Goal: Ask a question

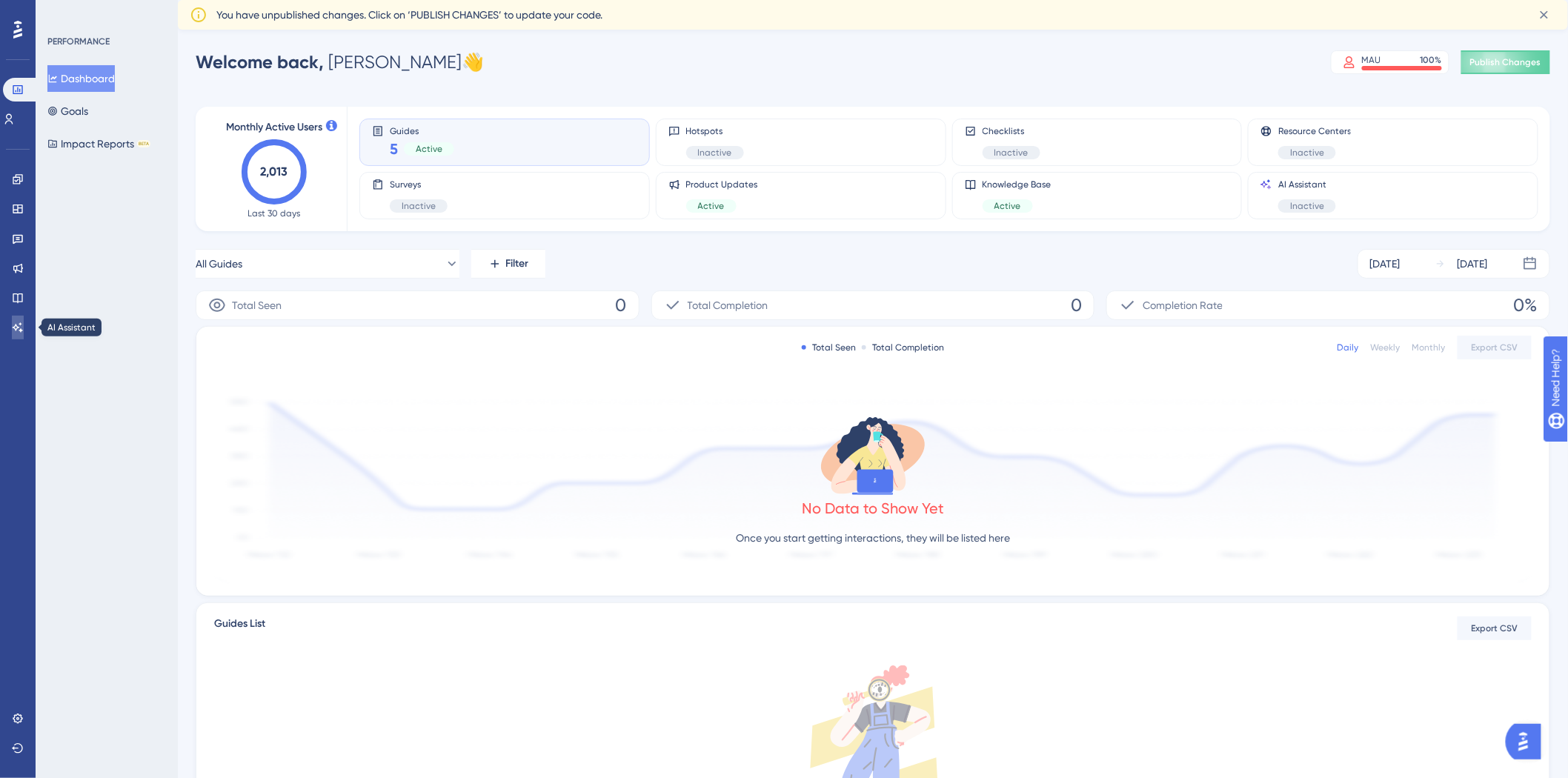
click at [17, 331] on icon at bounding box center [17, 327] width 12 height 12
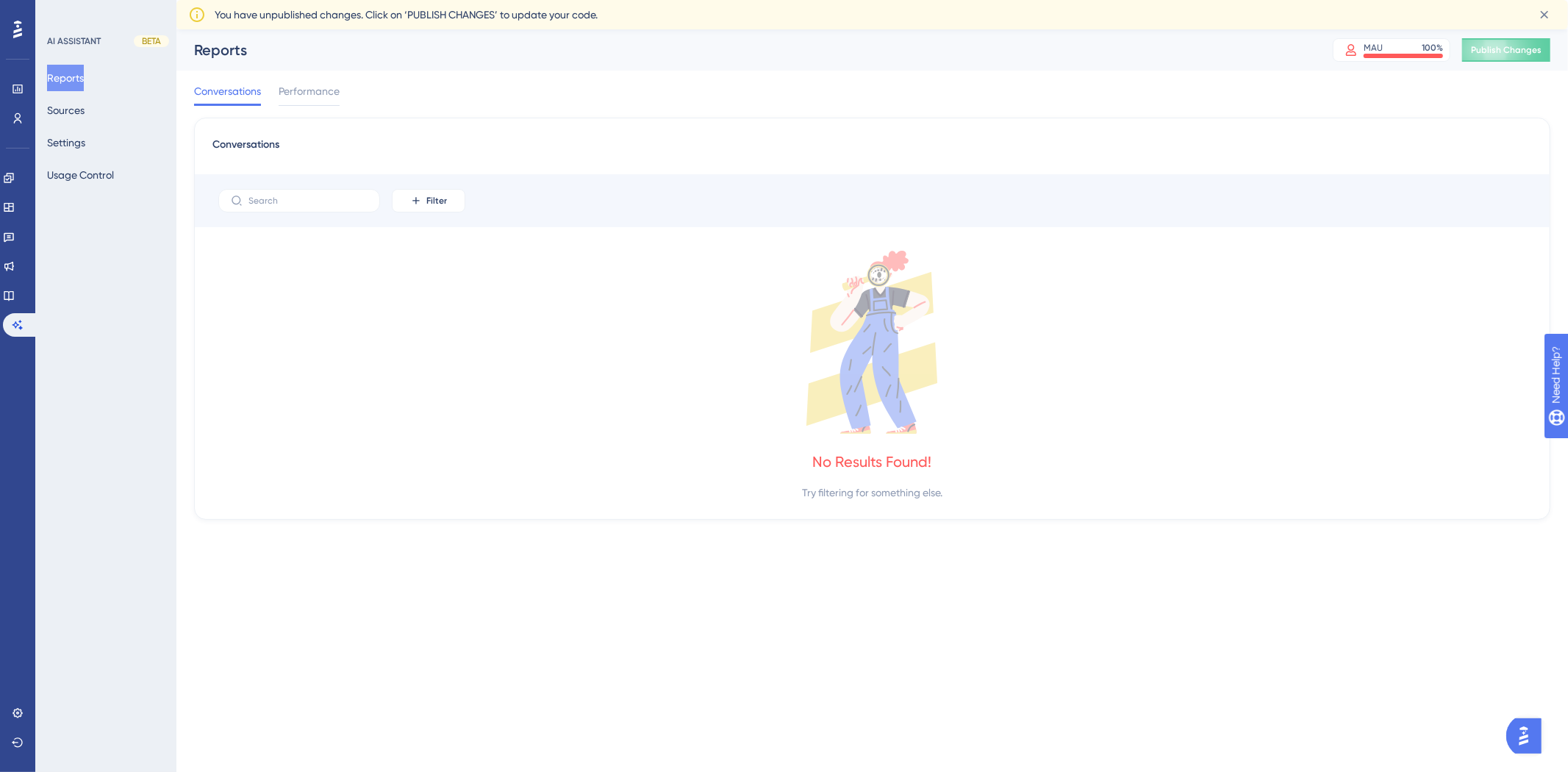
click at [106, 118] on div "Reports Sources Settings Usage Control" at bounding box center [107, 126] width 119 height 124
click at [84, 113] on button "Sources" at bounding box center [65, 110] width 37 height 27
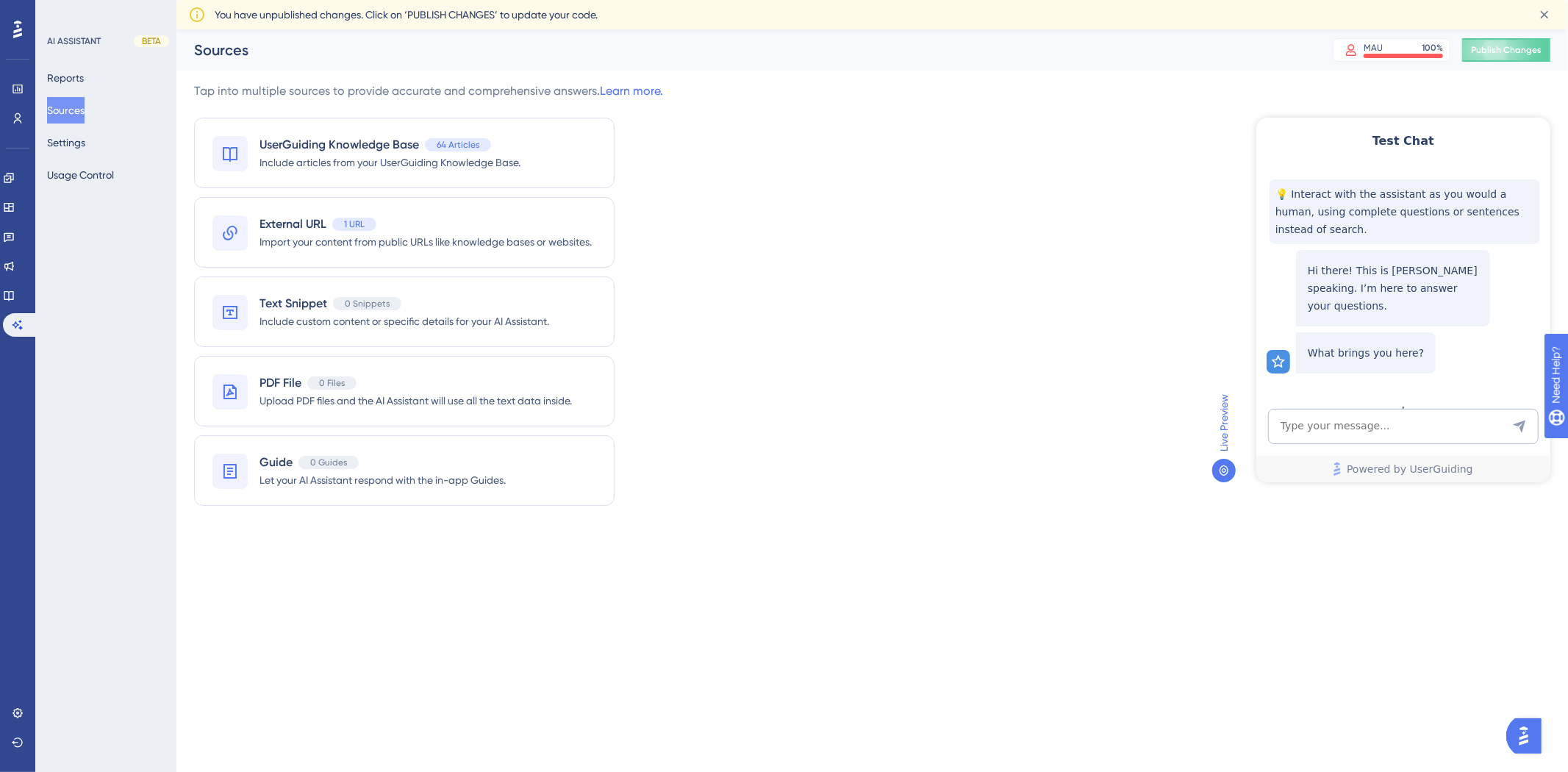
click at [1353, 407] on div "Test Chat 💡 Interact with the assistant as you would a human, using complete qu…" at bounding box center [1402, 300] width 294 height 365
click at [1359, 436] on textarea "AI Assistant Text Input" at bounding box center [1403, 425] width 271 height 36
type textarea "Hvordan tilknytter jeg en engagement til medarbejder?"
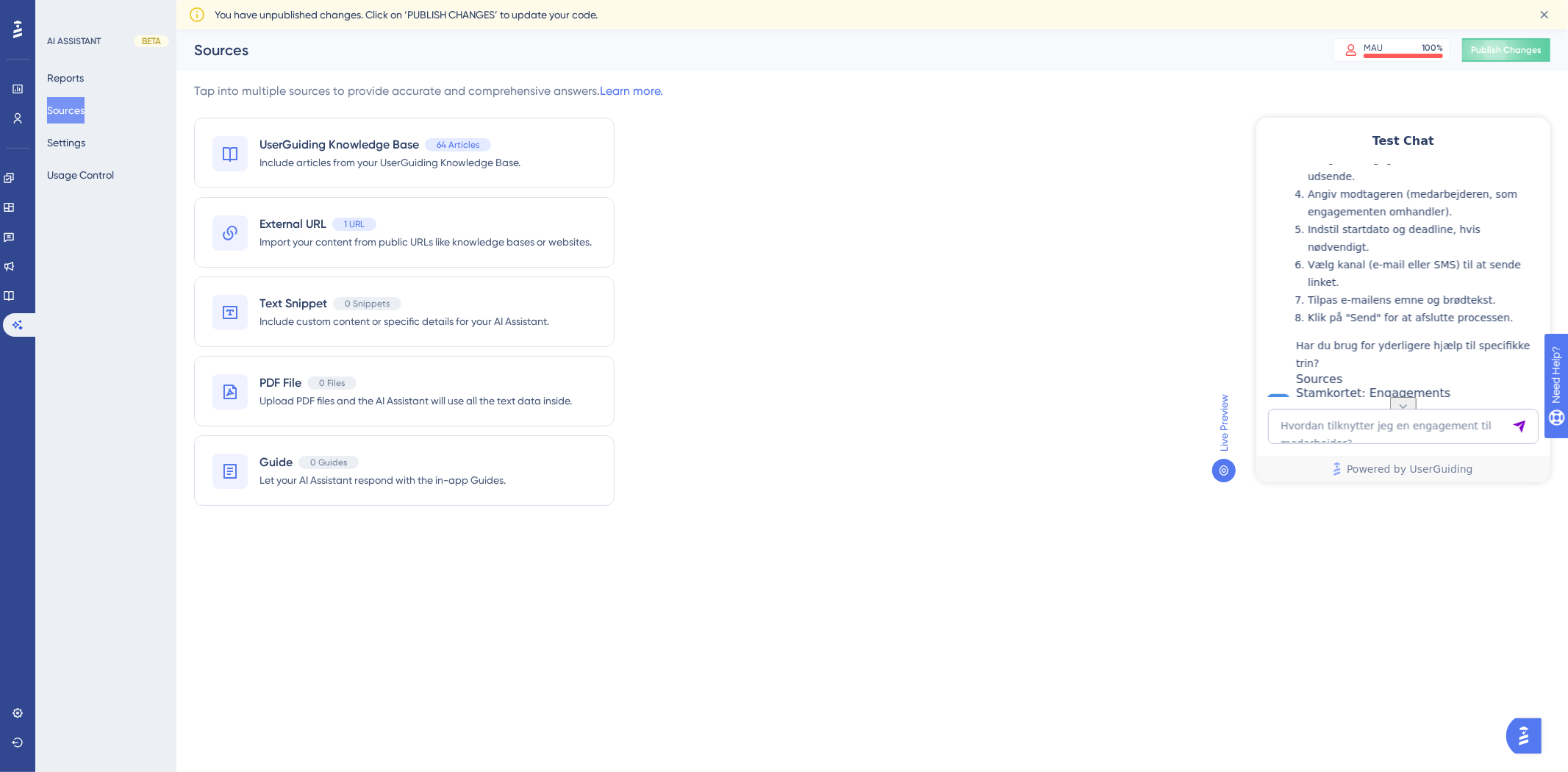
scroll to position [464, 0]
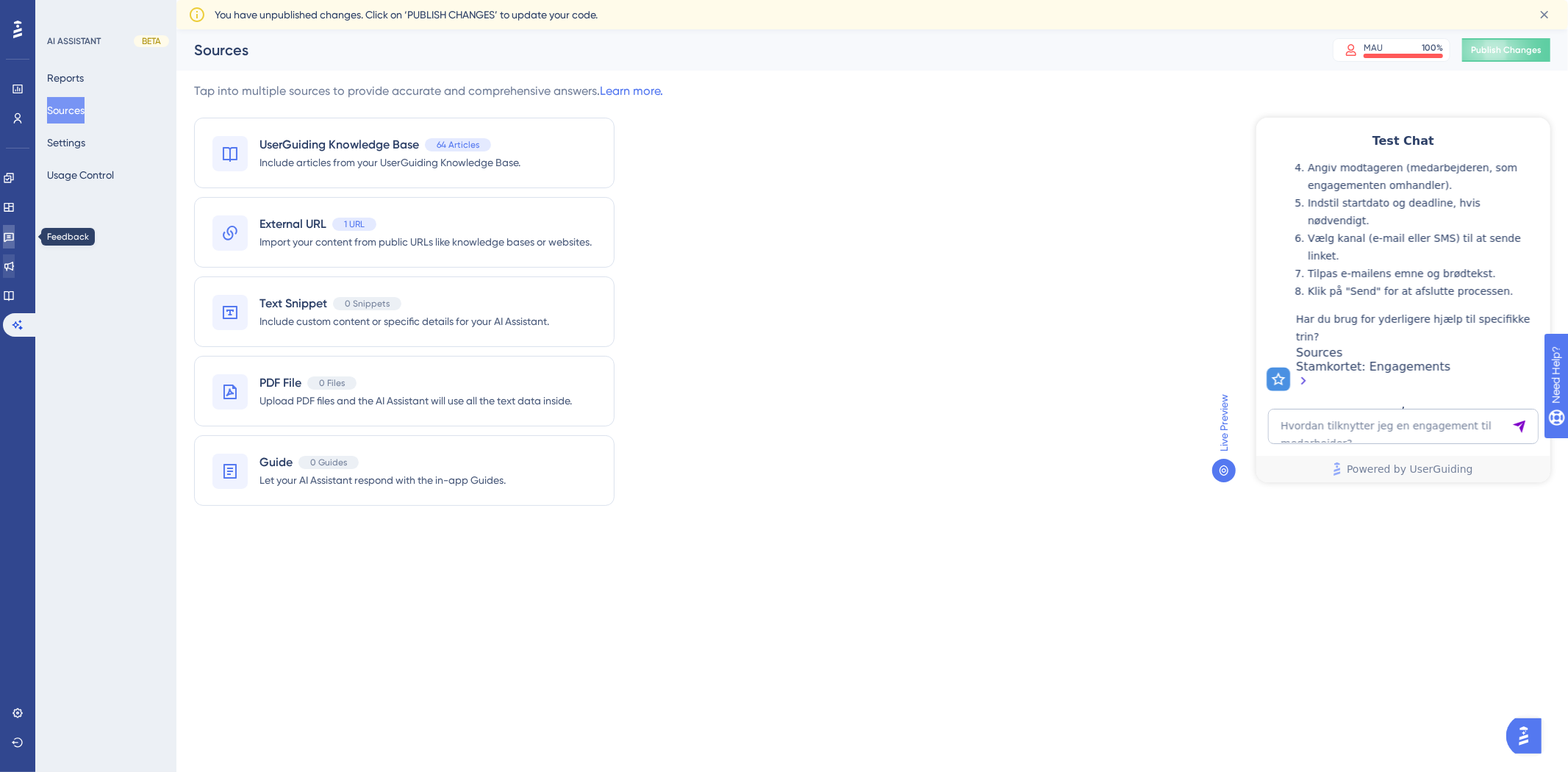
drag, startPoint x: 12, startPoint y: 238, endPoint x: 12, endPoint y: 253, distance: 15.0
click at [12, 238] on icon at bounding box center [9, 237] width 12 height 12
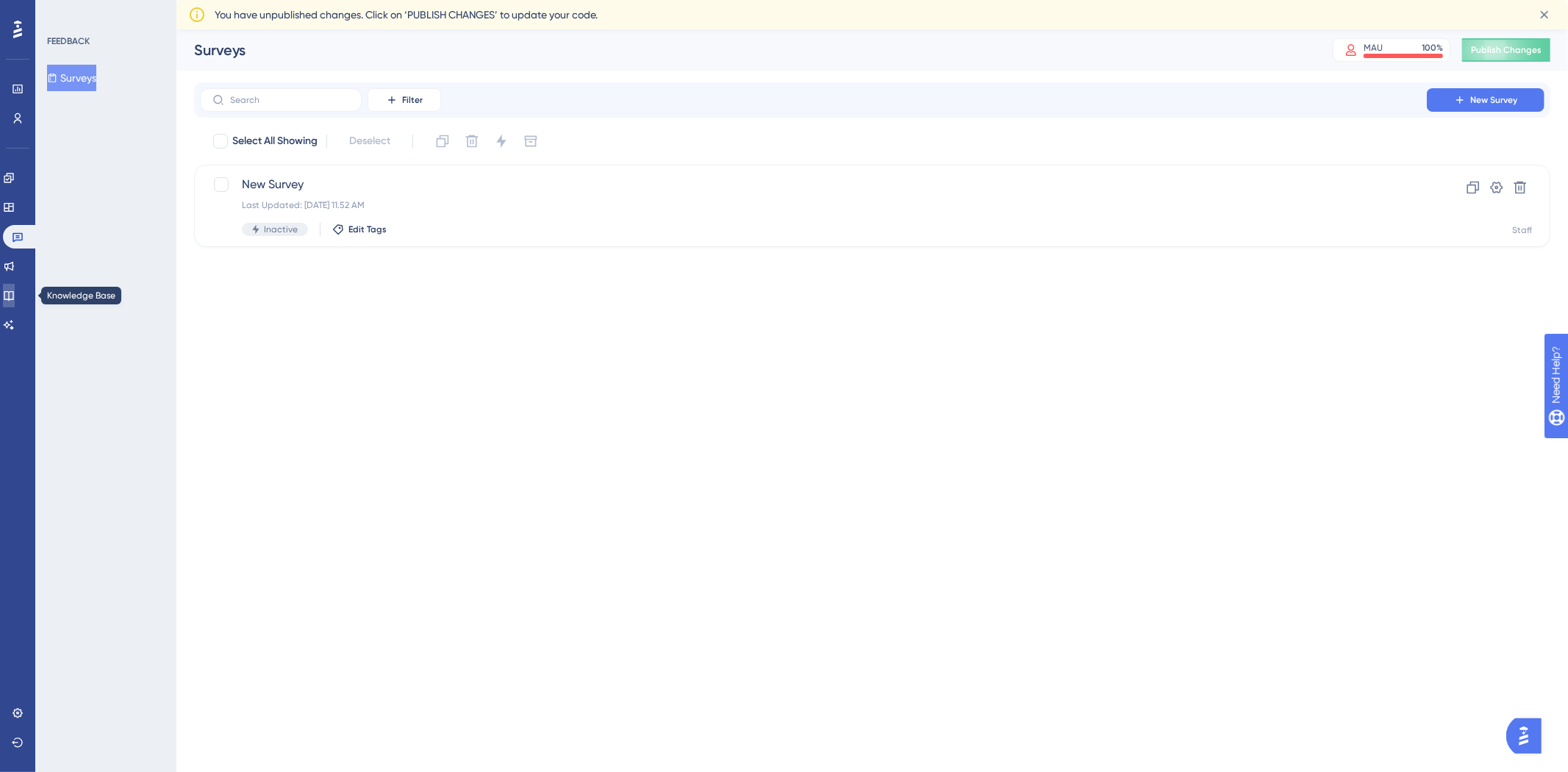
click at [14, 287] on link at bounding box center [9, 296] width 12 height 24
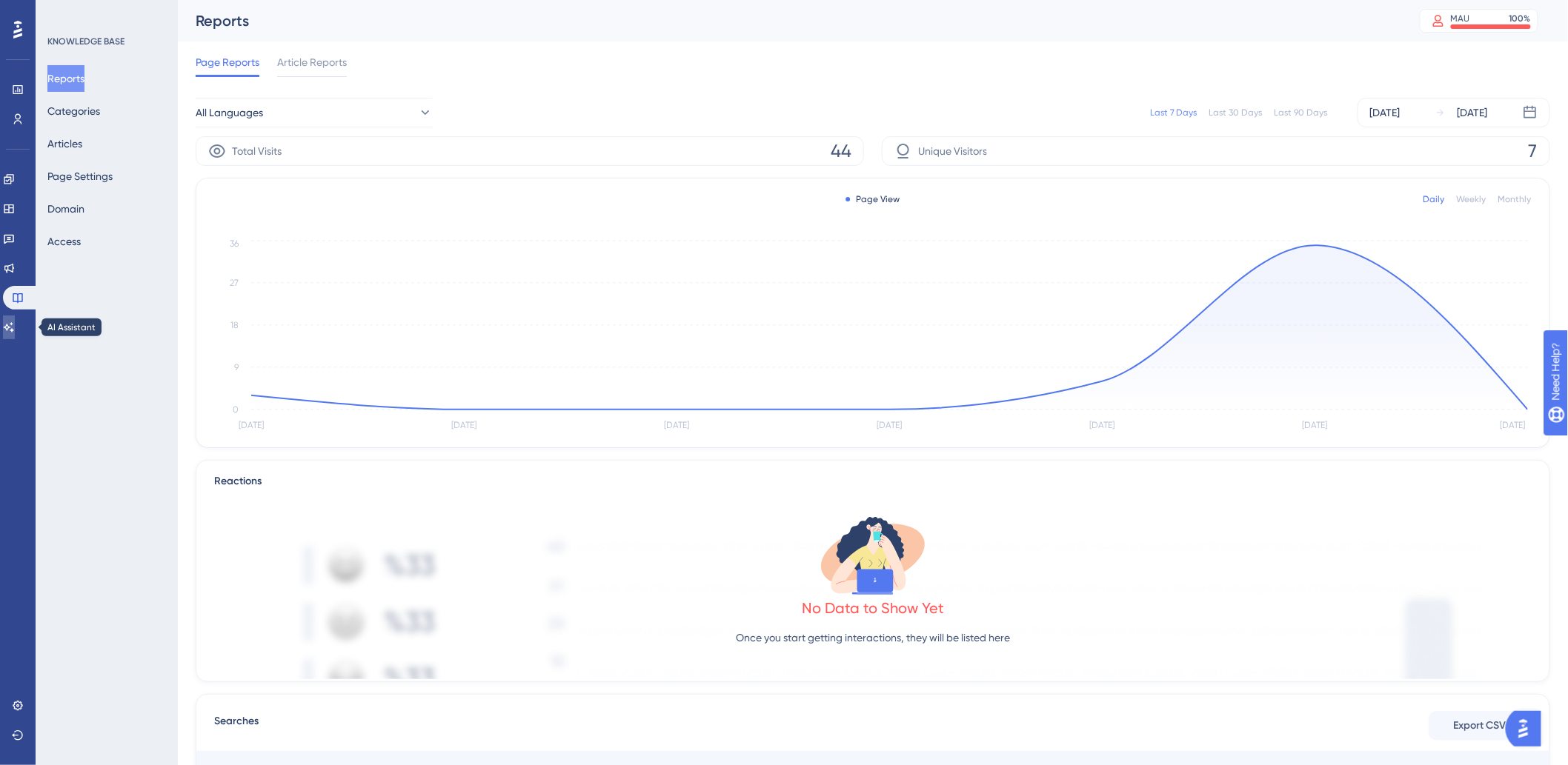
click at [15, 328] on icon at bounding box center [9, 327] width 12 height 12
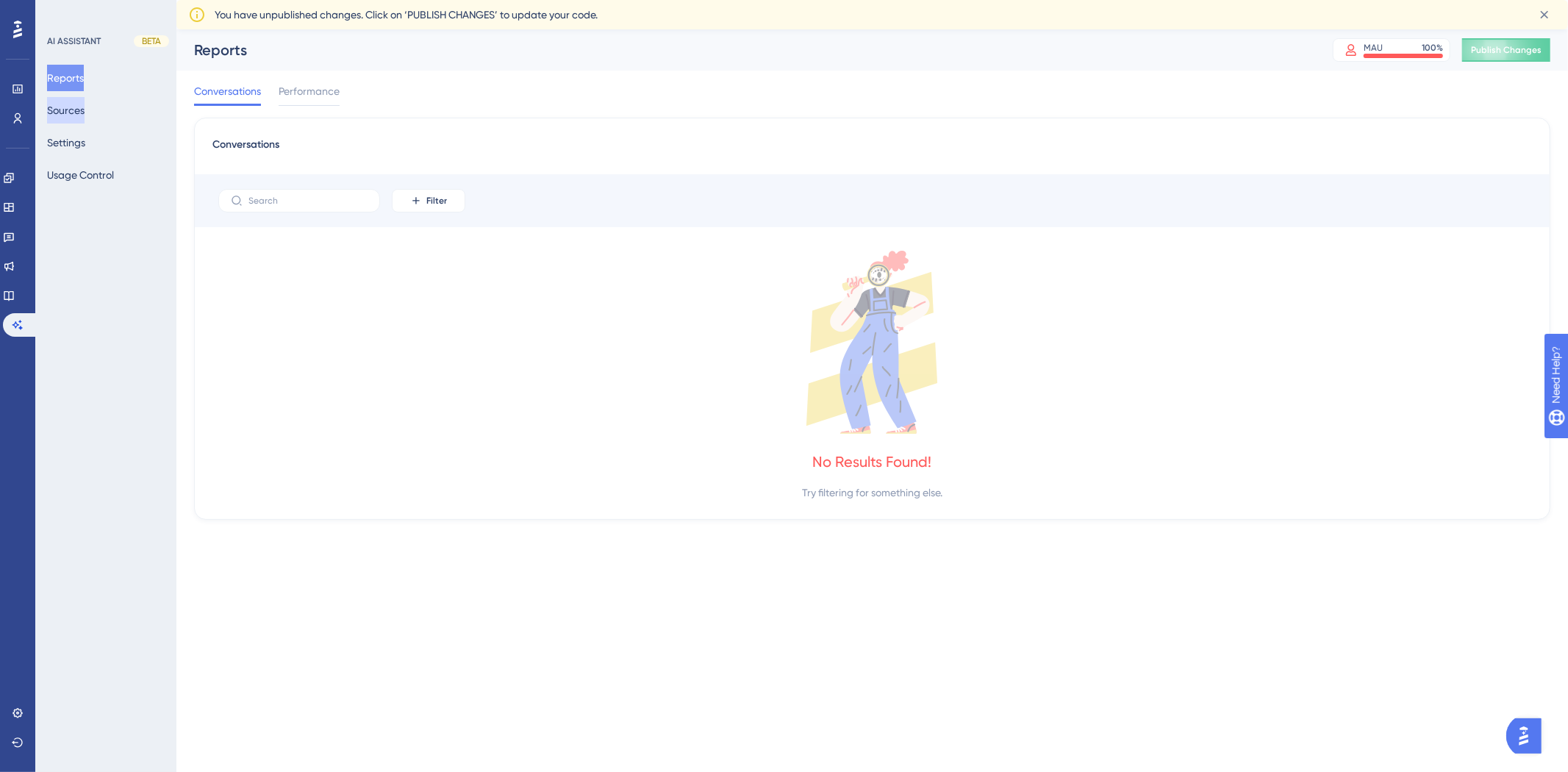
click at [84, 115] on button "Sources" at bounding box center [65, 110] width 37 height 27
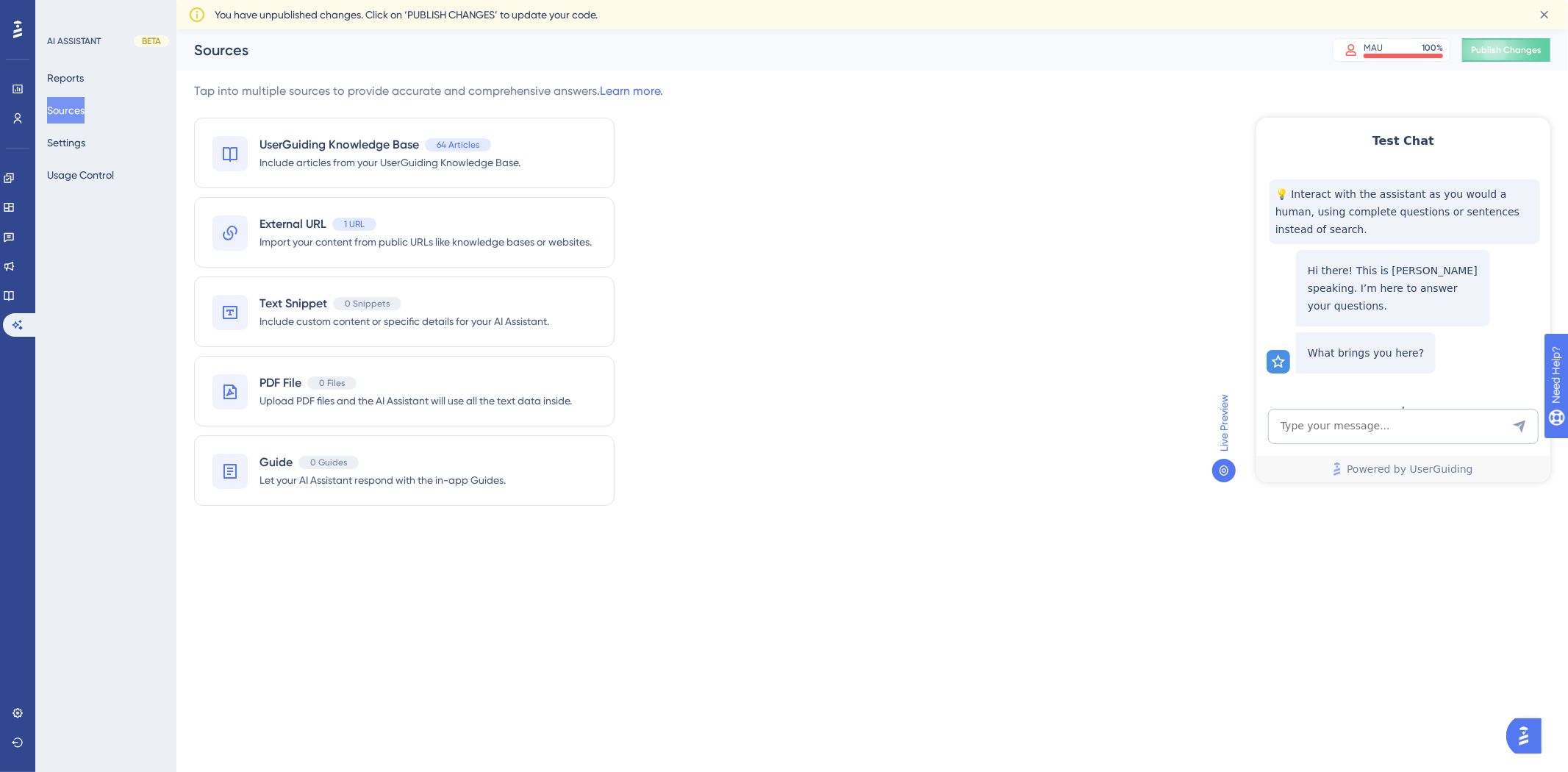
click at [439, 227] on div "External URL 1 URL" at bounding box center [425, 224] width 332 height 17
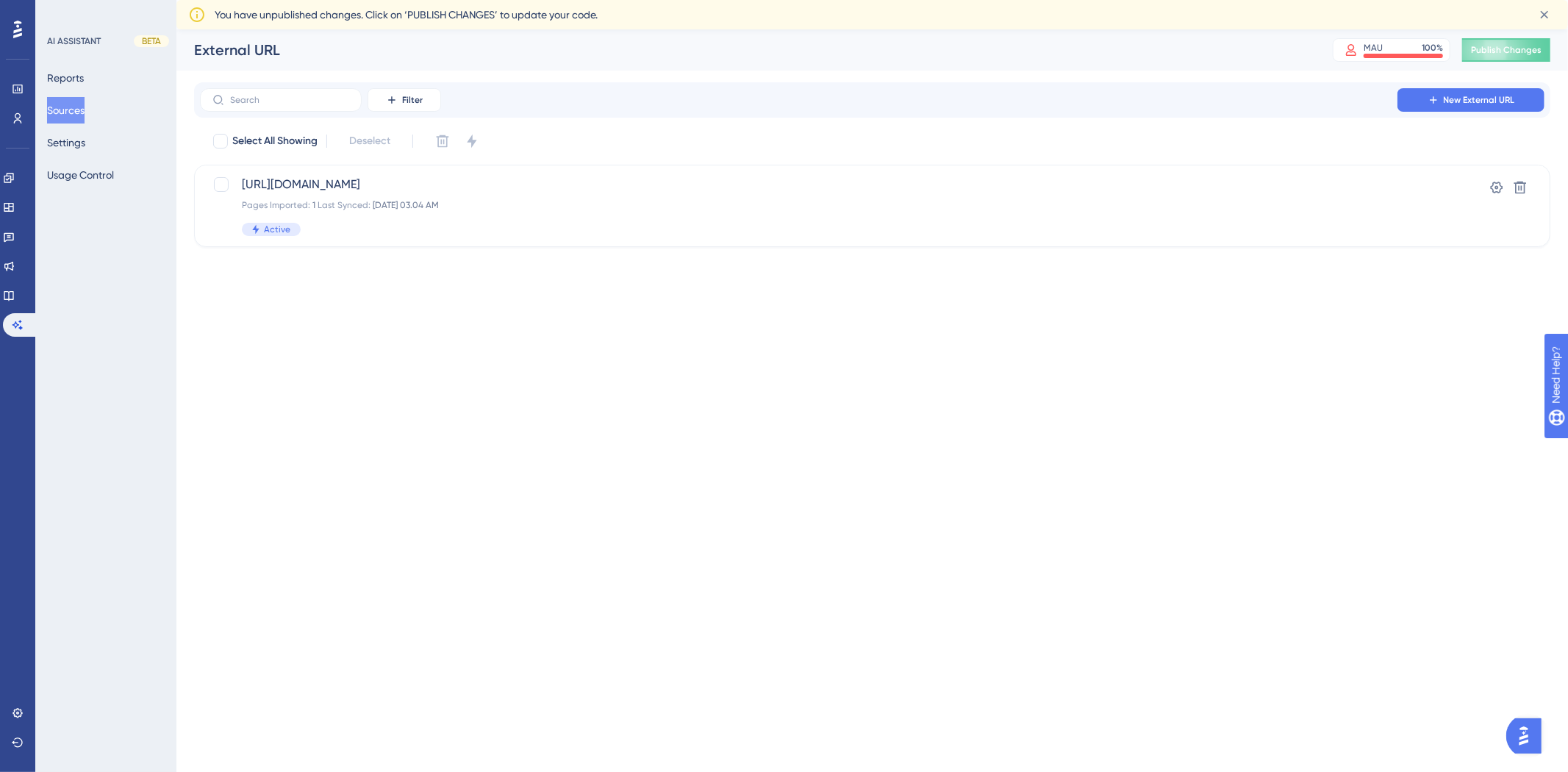
click at [83, 111] on button "Sources" at bounding box center [65, 110] width 37 height 27
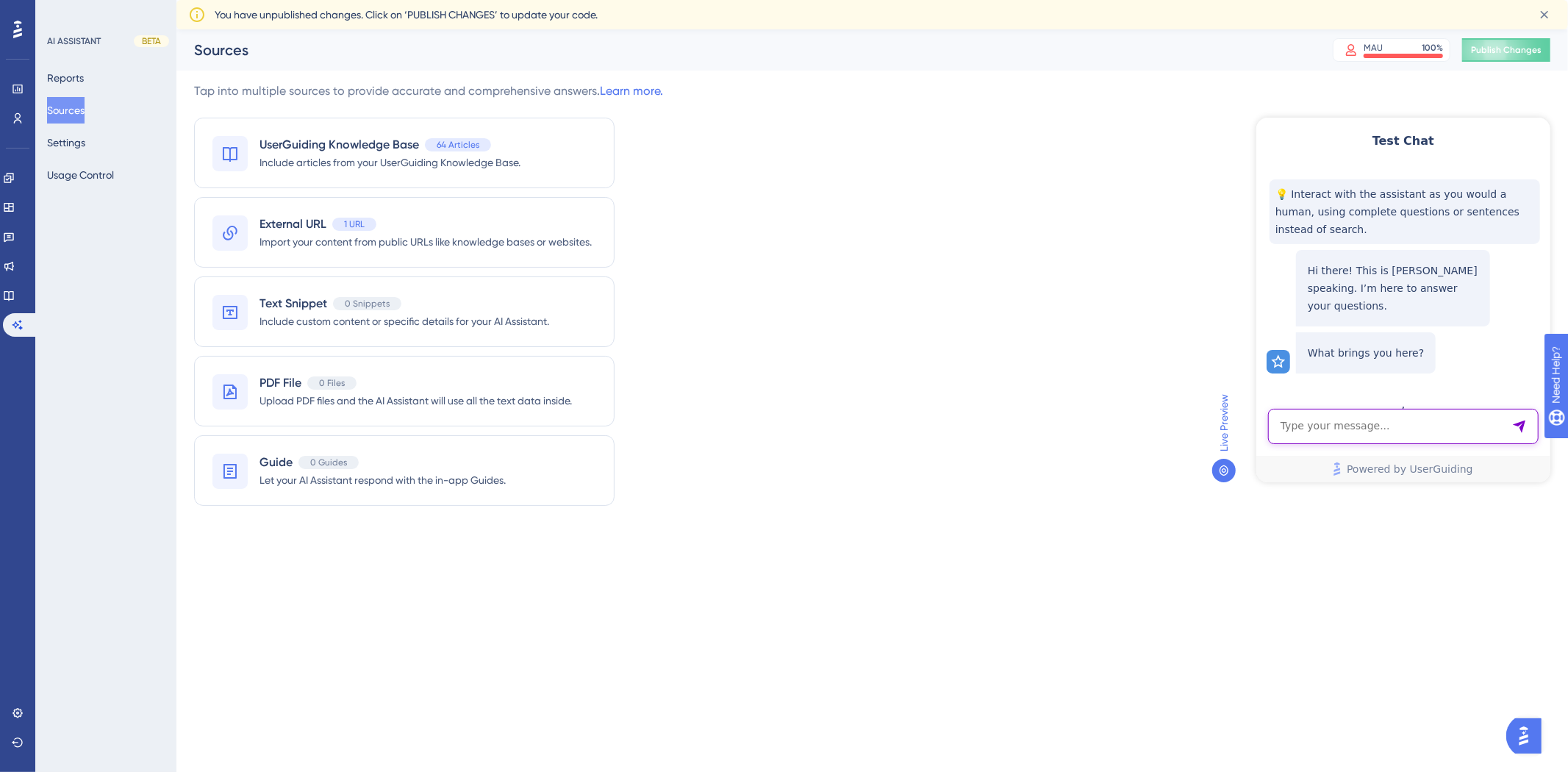
click at [1355, 430] on textarea "AI Assistant Text Input" at bounding box center [1403, 425] width 271 height 36
click at [1286, 429] on textarea "AI Assistant Text Input" at bounding box center [1403, 425] width 271 height 36
click at [14, 295] on link at bounding box center [9, 296] width 12 height 24
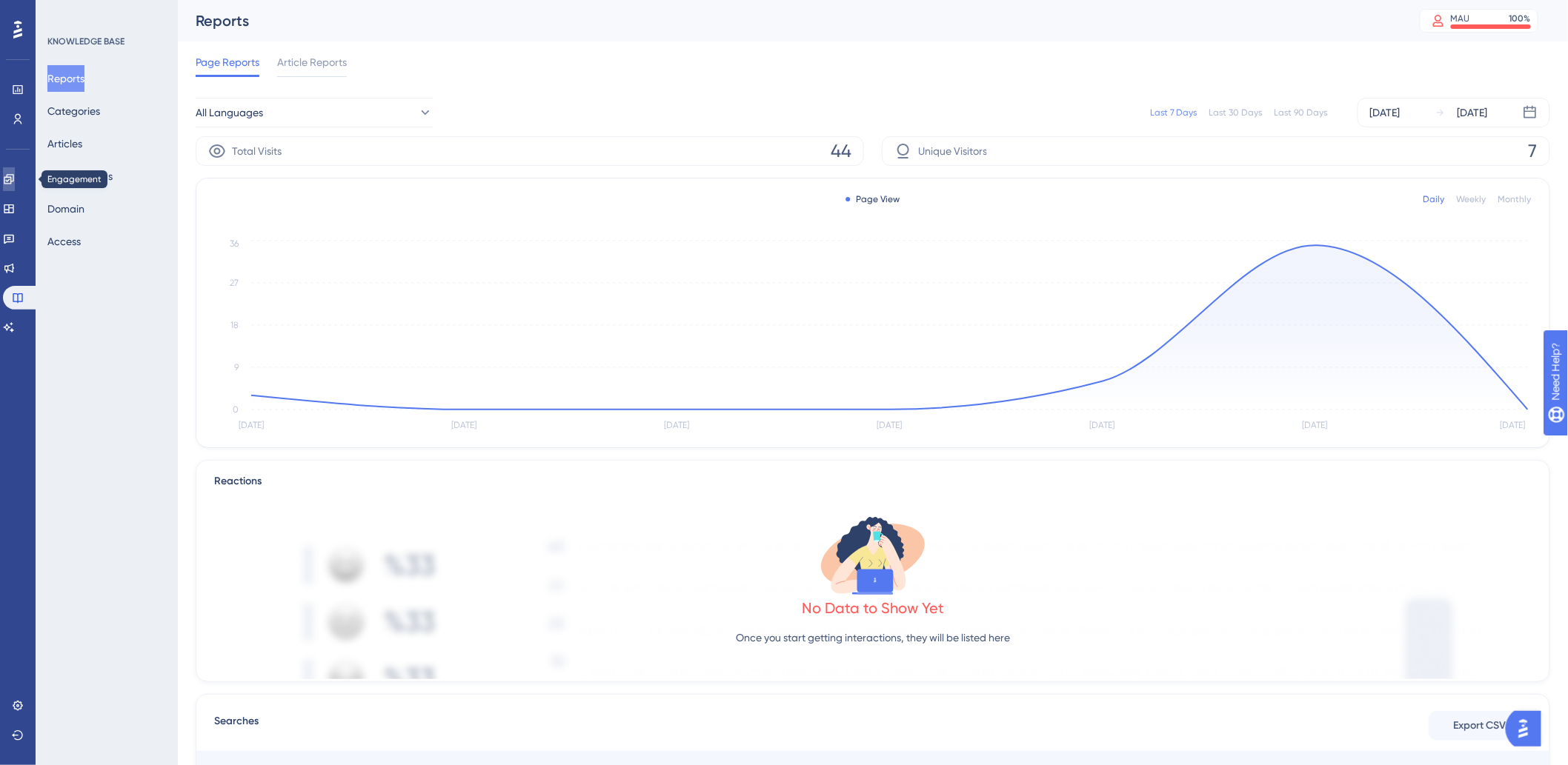
click at [15, 187] on link at bounding box center [9, 179] width 12 height 24
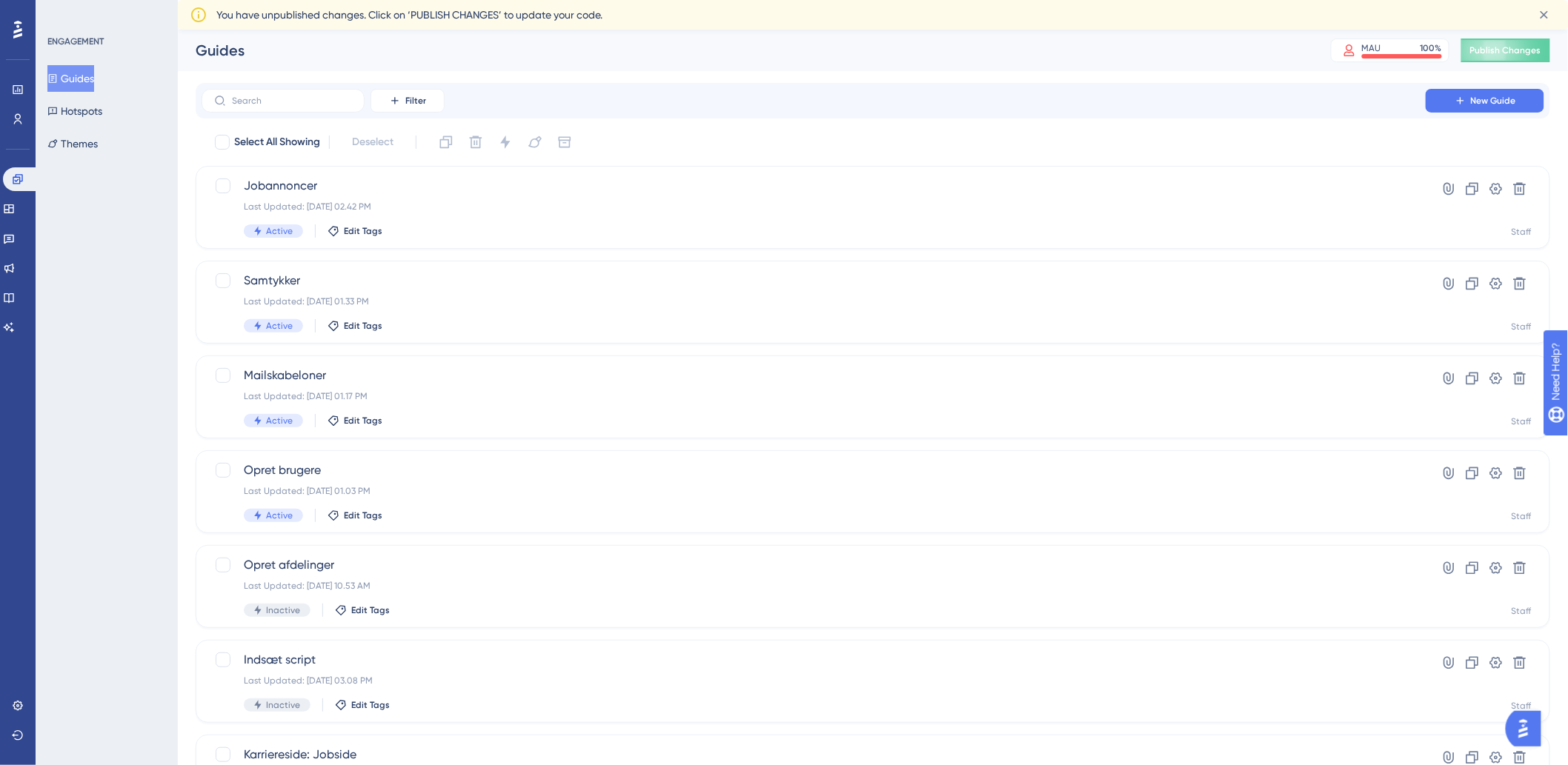
click at [0, 0] on div "Engagement Widgets Feedback Product Updates Knowledge Base AI Assistant" at bounding box center [0, 0] width 0 height 0
click at [15, 201] on link at bounding box center [9, 209] width 12 height 24
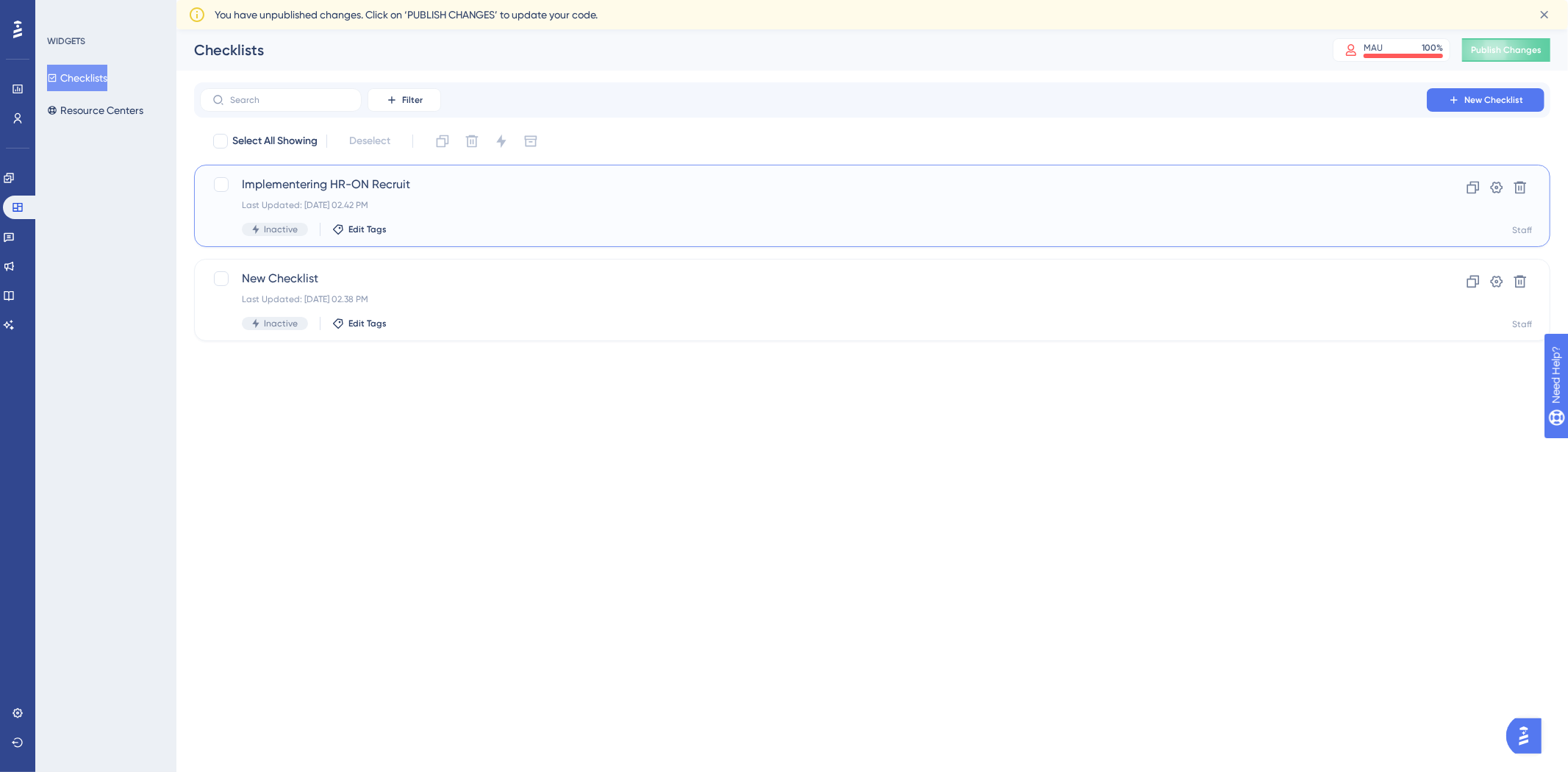
click at [338, 184] on span "Implementering HR-ON Recruit" at bounding box center [813, 184] width 1143 height 17
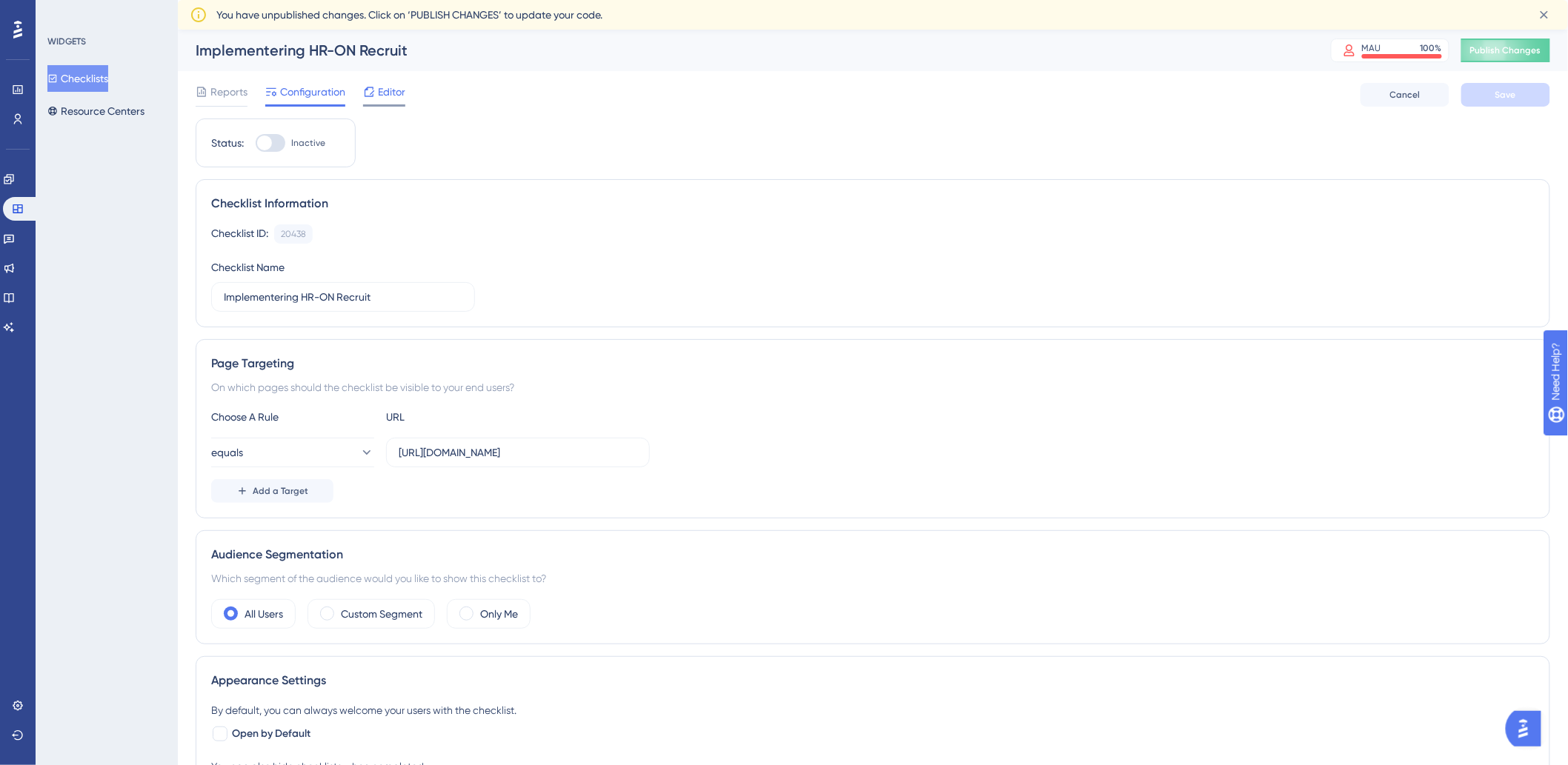
click at [388, 91] on span "Editor" at bounding box center [392, 92] width 27 height 17
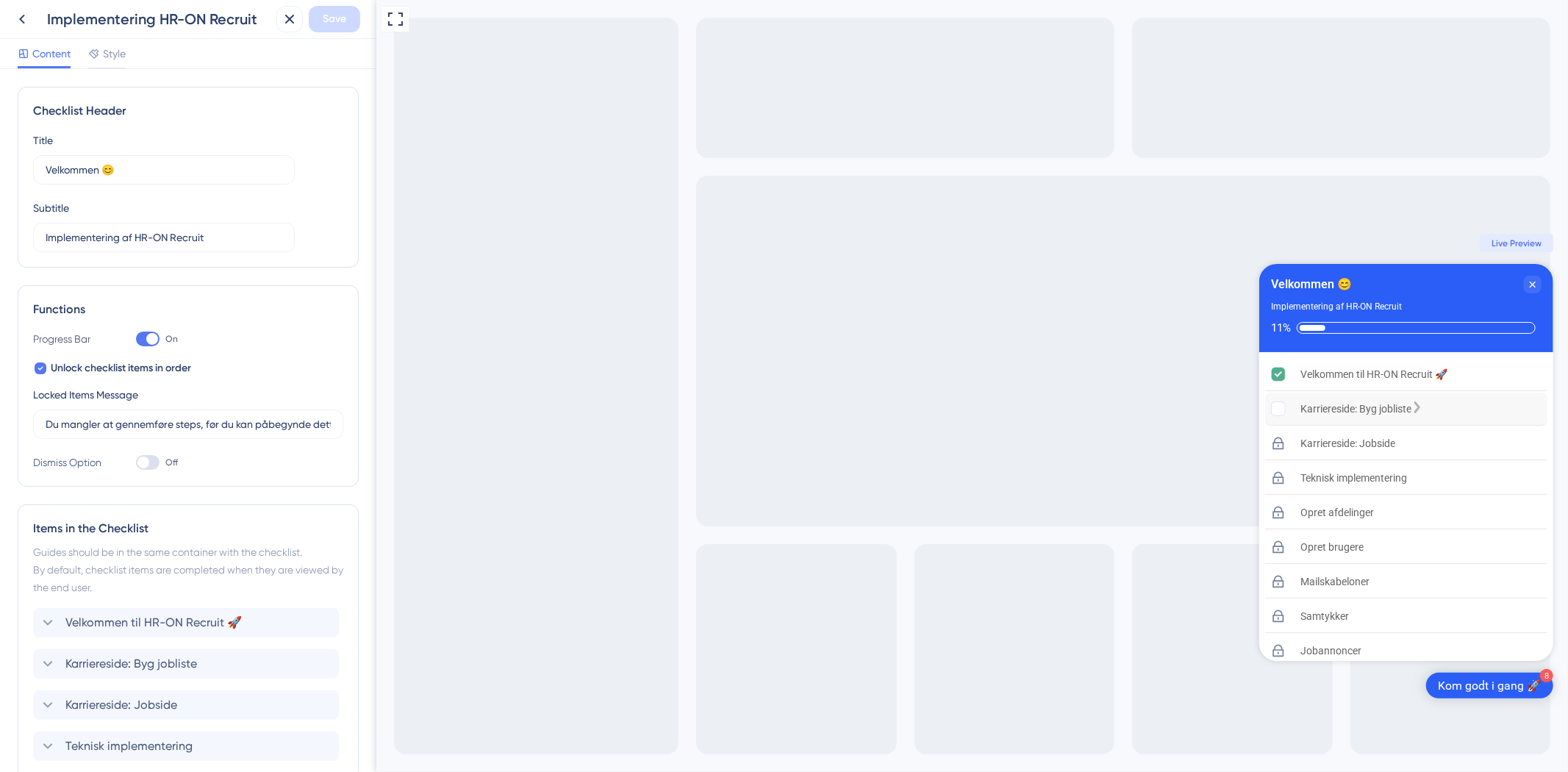
click at [1280, 406] on rect "Karriereside: Byg jobliste is incomplete." at bounding box center [1278, 409] width 14 height 14
click at [1422, 401] on div "Karriereside: Byg jobliste is incomplete." at bounding box center [1416, 408] width 12 height 14
click at [24, 25] on icon at bounding box center [22, 19] width 17 height 17
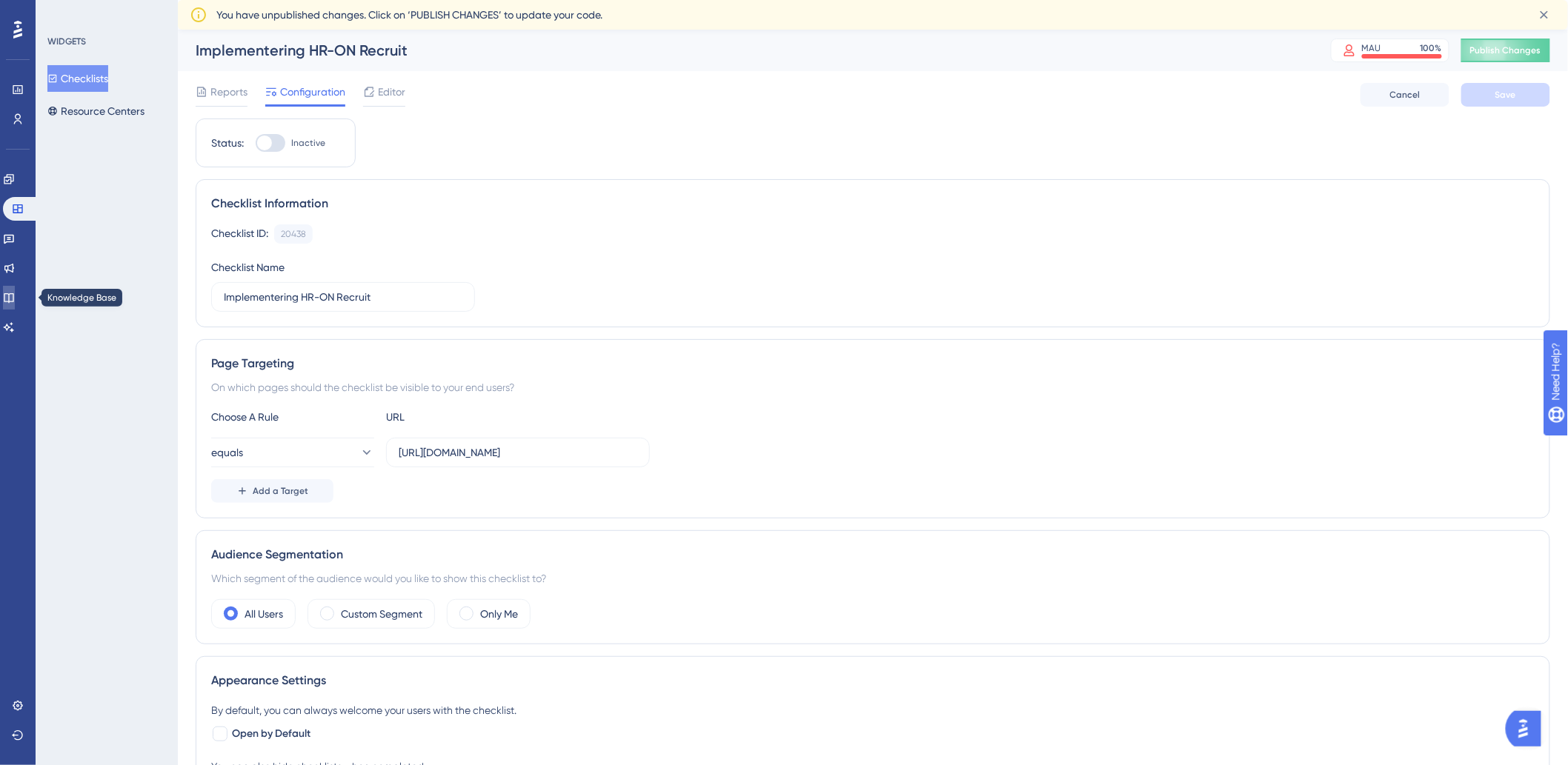
click at [14, 294] on icon at bounding box center [9, 298] width 12 height 12
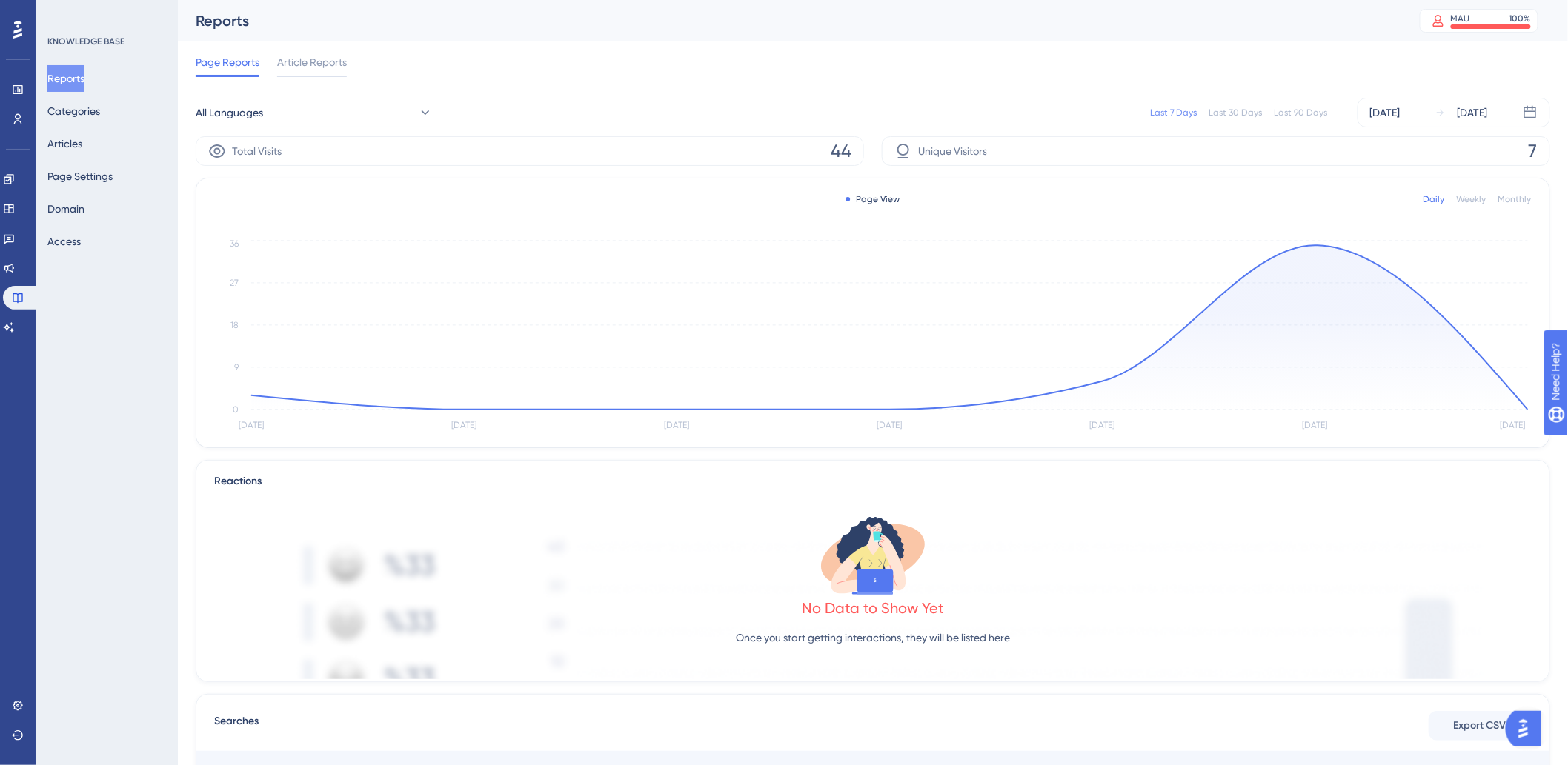
click at [106, 151] on div "Reports Categories Articles Page Settings Domain Access" at bounding box center [107, 160] width 120 height 190
click at [82, 151] on button "Articles" at bounding box center [65, 144] width 35 height 27
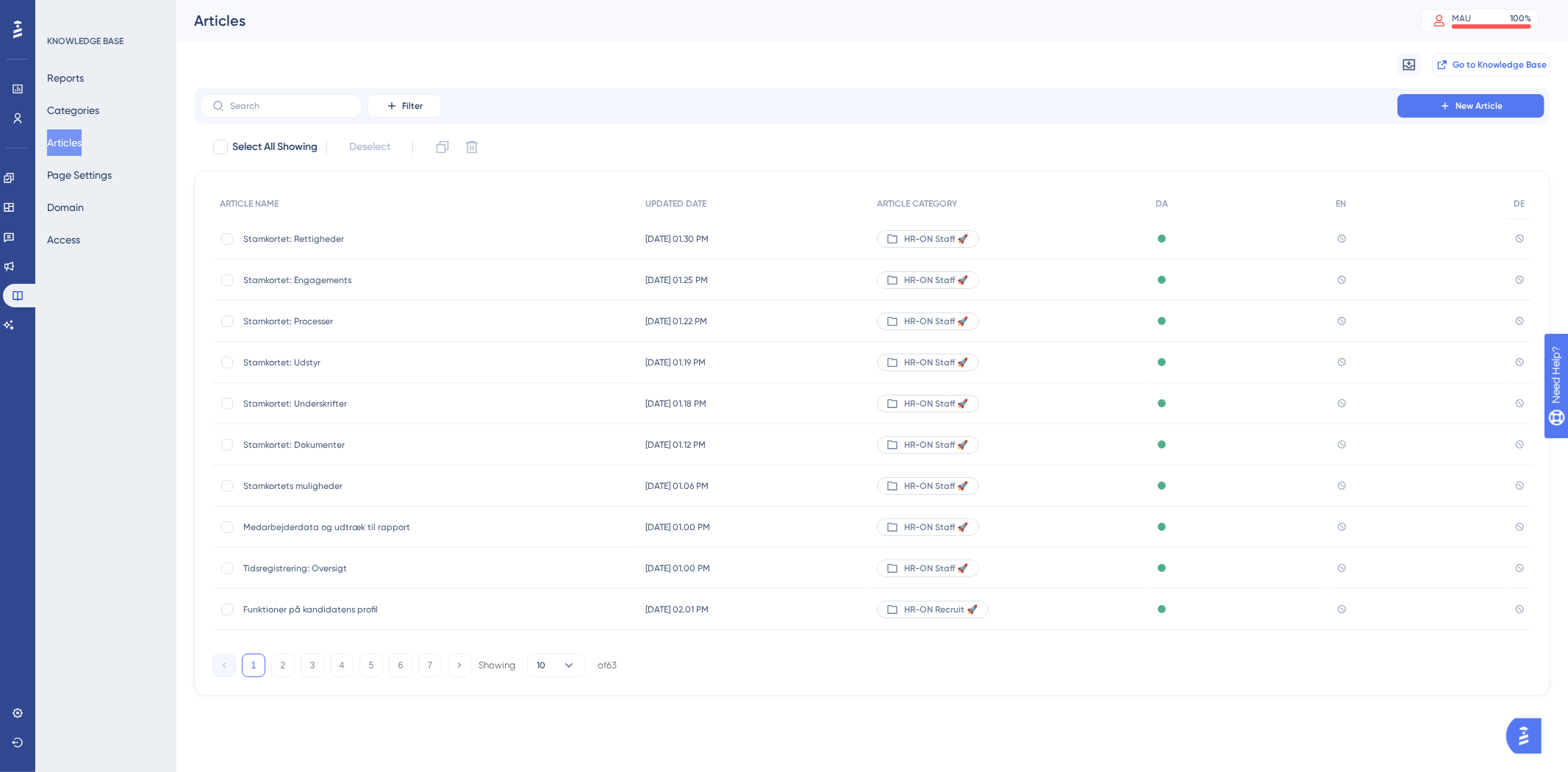
click at [1504, 67] on span "Go to Knowledge Base" at bounding box center [1500, 64] width 94 height 12
click at [12, 325] on icon at bounding box center [9, 325] width 12 height 12
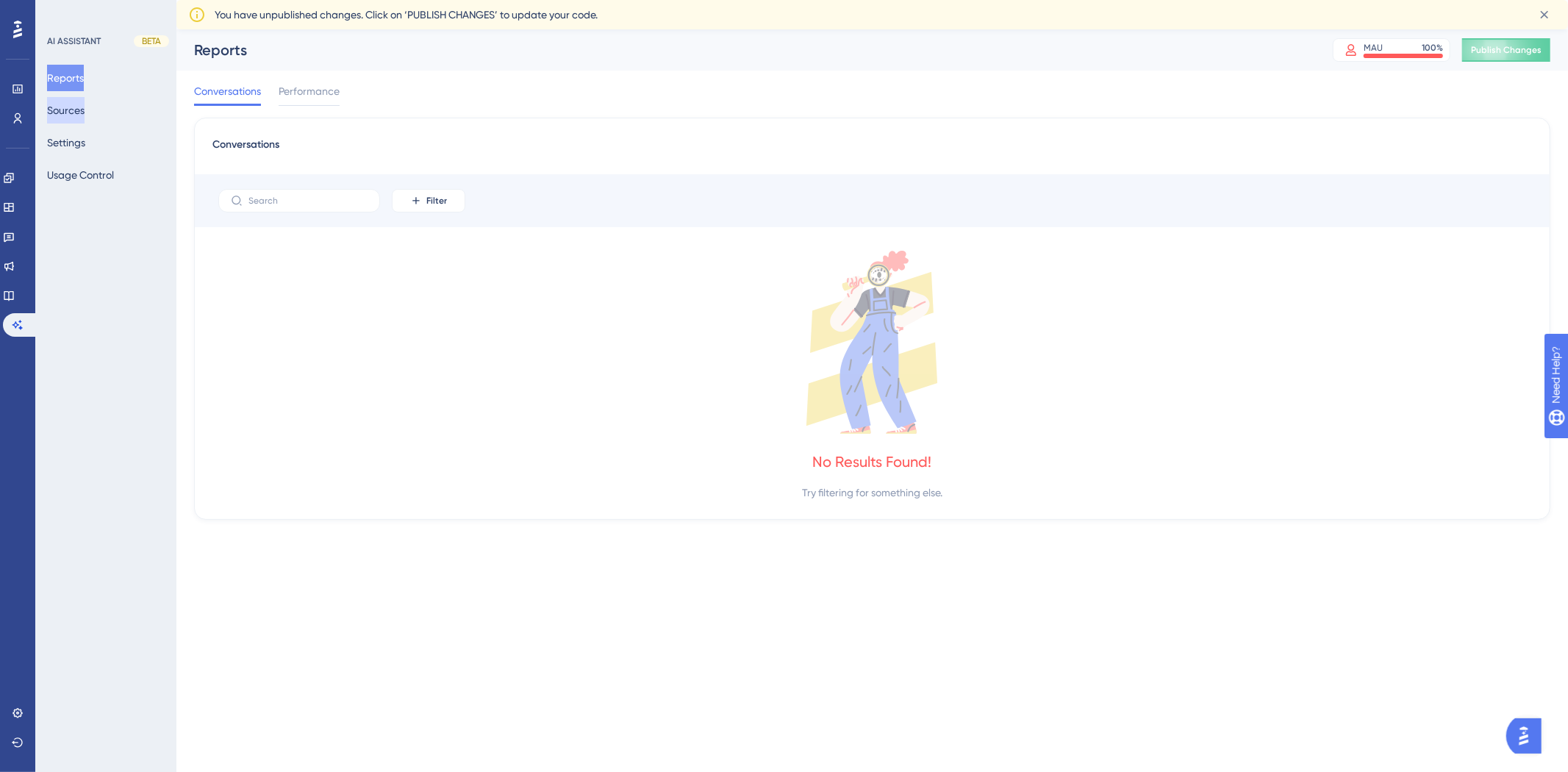
click at [84, 109] on button "Sources" at bounding box center [65, 110] width 37 height 27
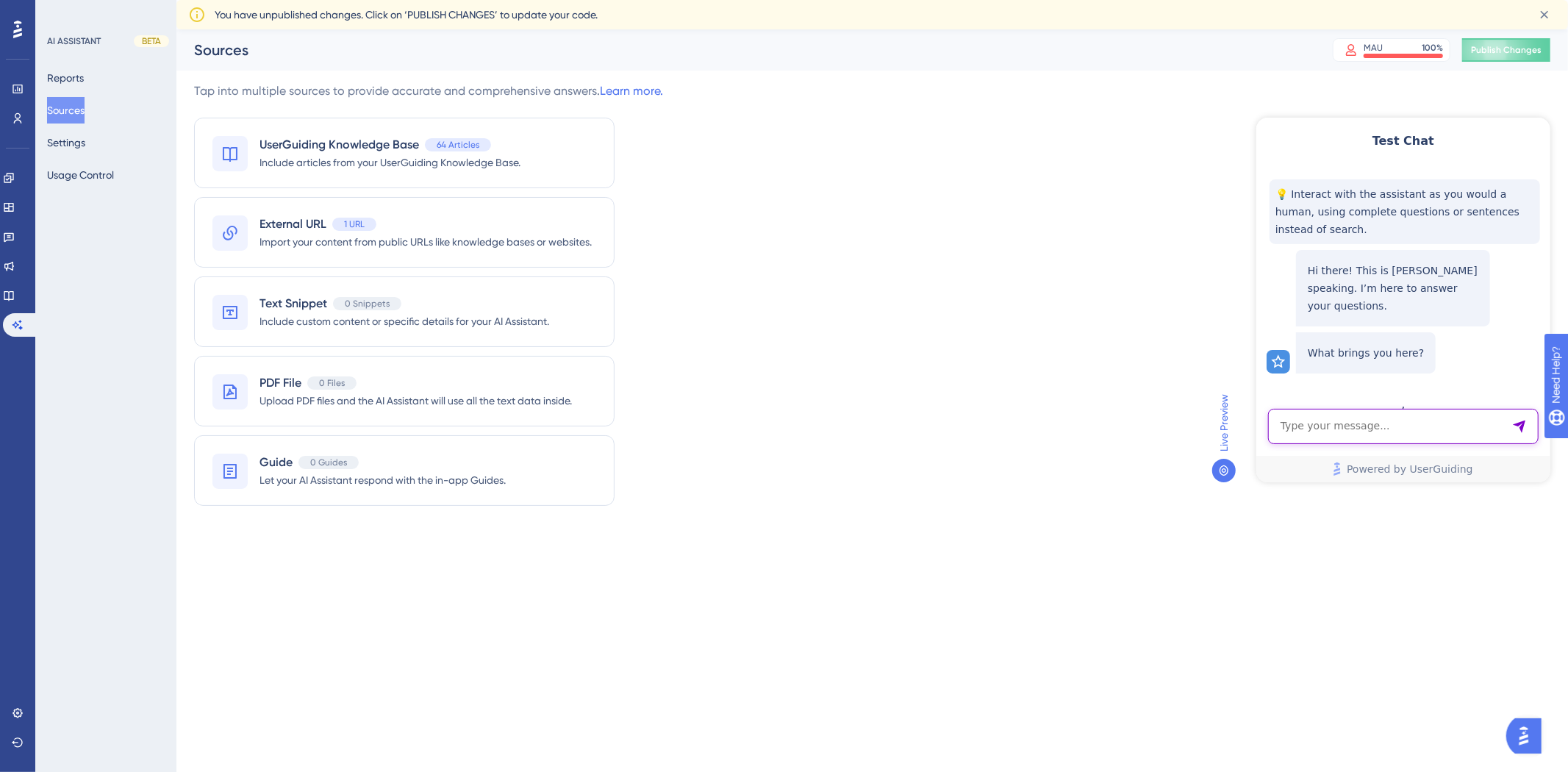
click at [1363, 420] on textarea "AI Assistant Text Input" at bounding box center [1403, 425] width 271 height 36
type textarea "Hvordan opretter jeg en medarbejder?"
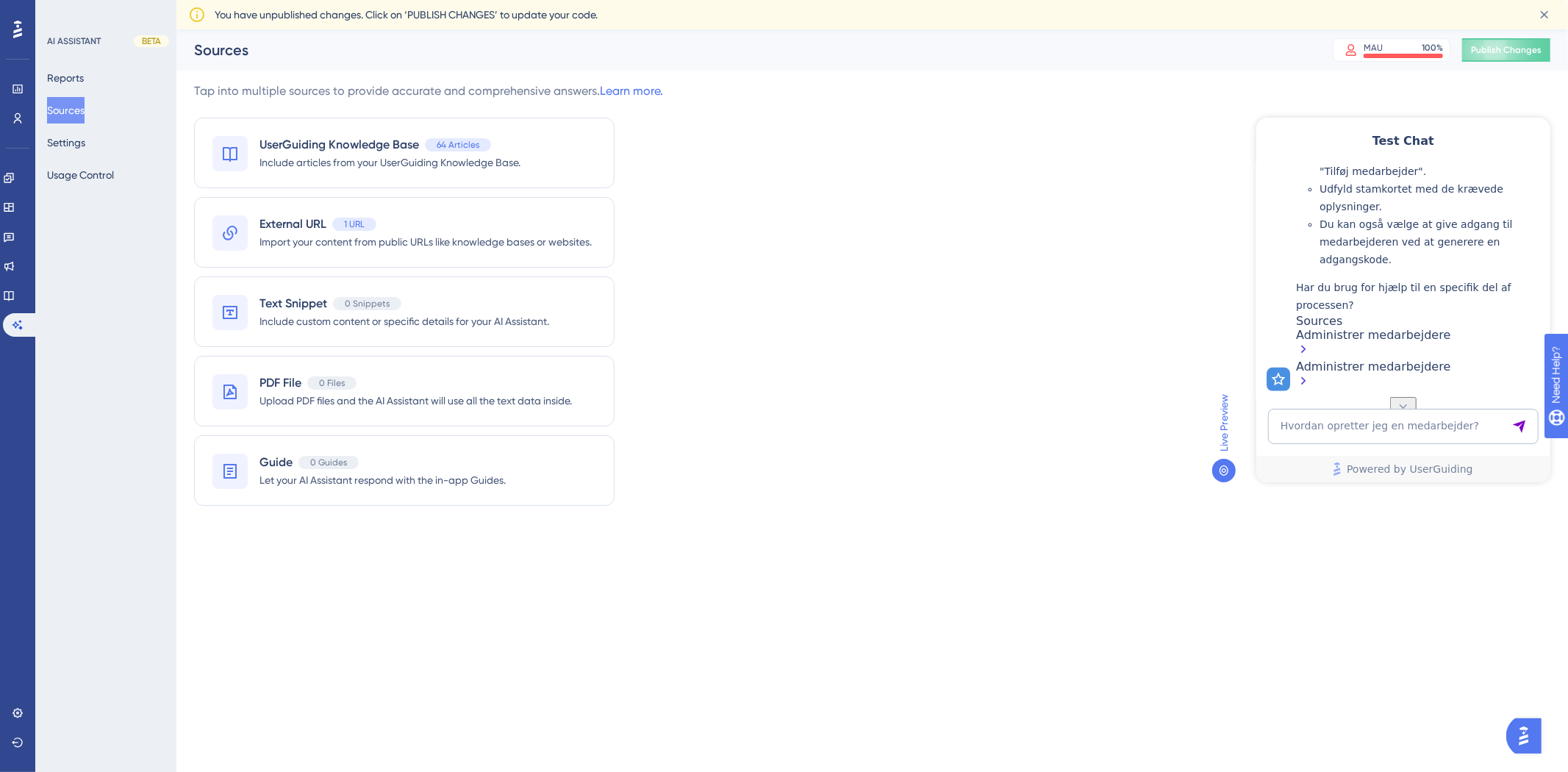
scroll to position [552, 0]
click at [1375, 350] on div "Administrer medarbejdere" at bounding box center [1418, 343] width 247 height 32
